Goal: Task Accomplishment & Management: Complete application form

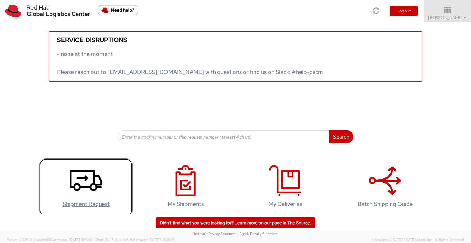
click at [87, 174] on icon at bounding box center [86, 180] width 32 height 31
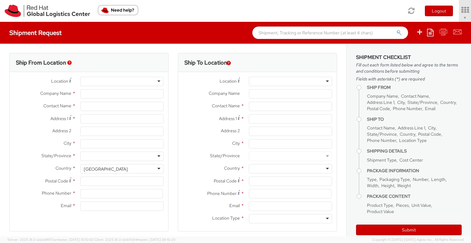
select select "901"
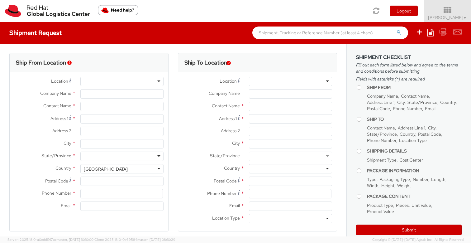
select select
click at [252, 82] on input "select-one" at bounding box center [252, 82] width 1 height 6
type input "Londo"
type input "Red Hat Czech s.r.o."
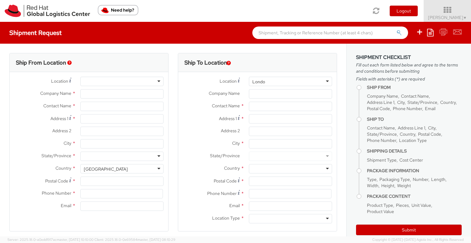
type input "[PERSON_NAME]"
type input "Purkynova 665/115"
type input "BRNO"
type input "621 00"
type input "420532294446"
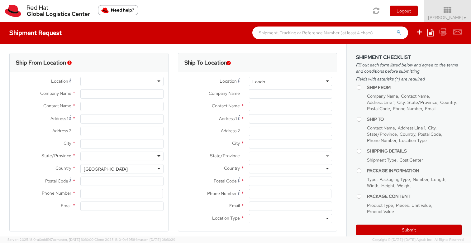
type input "somala@redhat.com"
select select "CM"
select select "KGS"
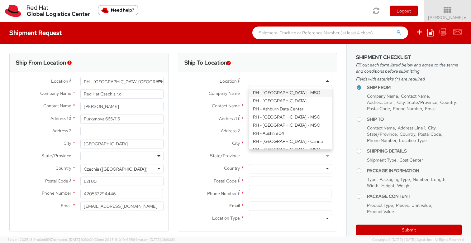
click at [252, 83] on div at bounding box center [290, 81] width 83 height 9
type input "lon"
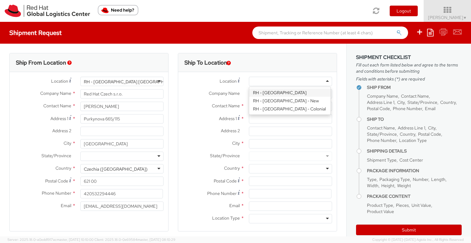
type input "Red Hat UK Limited"
type input "Peninsular House"
type input "30-36 Monument Street, 4th Floor"
type input "LONDON"
type input "EC3R8NB"
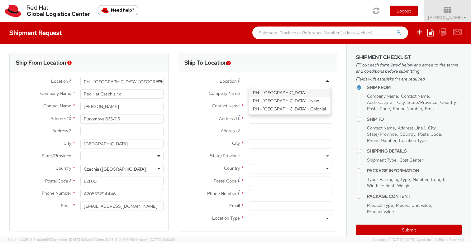
type input "44 207 009 4444"
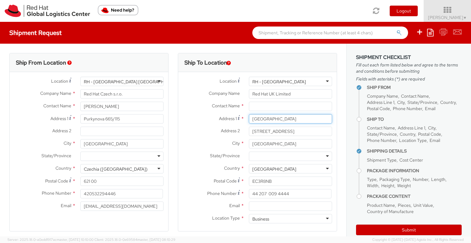
drag, startPoint x: 290, startPoint y: 119, endPoint x: 237, endPoint y: 118, distance: 53.3
click at [237, 118] on div "Address 1 * Peninsular House" at bounding box center [257, 118] width 159 height 9
click at [273, 131] on input "30-36 Monument Street, 4th Floor" at bounding box center [290, 131] width 83 height 9
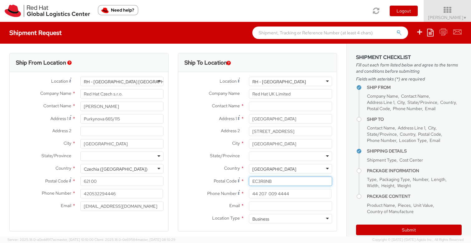
drag, startPoint x: 286, startPoint y: 182, endPoint x: 241, endPoint y: 181, distance: 44.9
click at [244, 181] on div "EC3R8NB" at bounding box center [290, 180] width 93 height 9
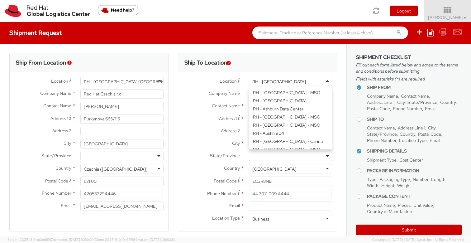
click at [280, 80] on div "RH - London" at bounding box center [290, 81] width 83 height 9
type input "20 York Rd"
type input "SE1 7ND"
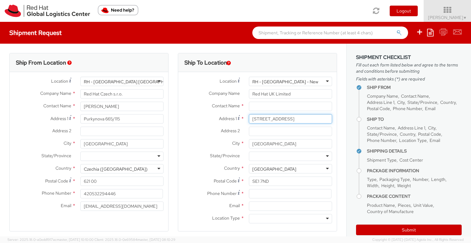
drag, startPoint x: 275, startPoint y: 119, endPoint x: 239, endPoint y: 118, distance: 36.1
click at [238, 118] on div "Address 1 * 20 York Rd" at bounding box center [257, 118] width 159 height 9
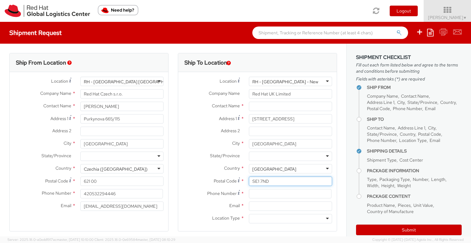
drag, startPoint x: 273, startPoint y: 181, endPoint x: 238, endPoint y: 181, distance: 35.5
click at [238, 181] on div "Postal Code * SE1 7ND" at bounding box center [257, 180] width 159 height 9
